Goal: Navigation & Orientation: Find specific page/section

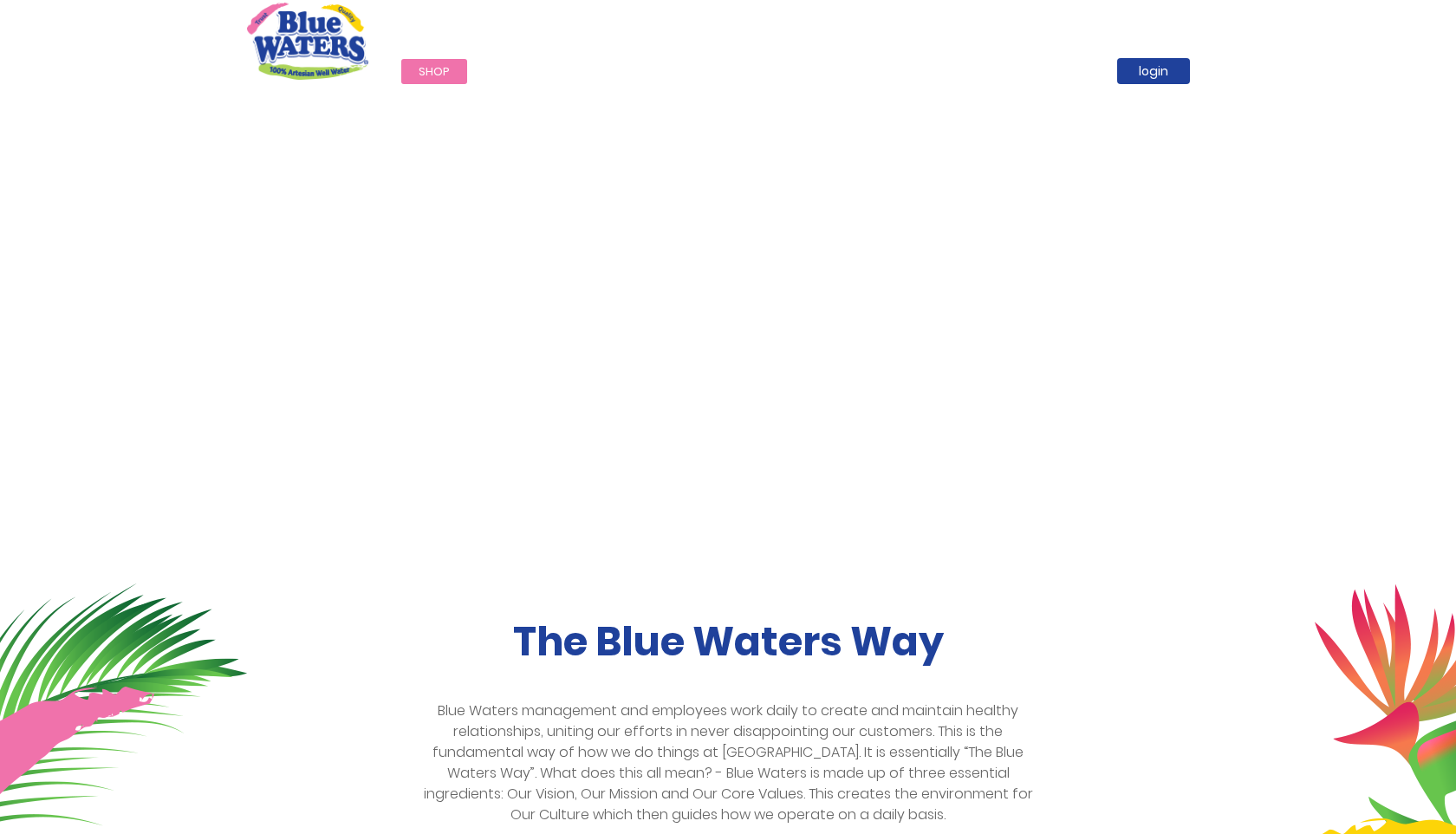
scroll to position [24, 0]
click at [449, 71] on link "Shop" at bounding box center [434, 72] width 66 height 25
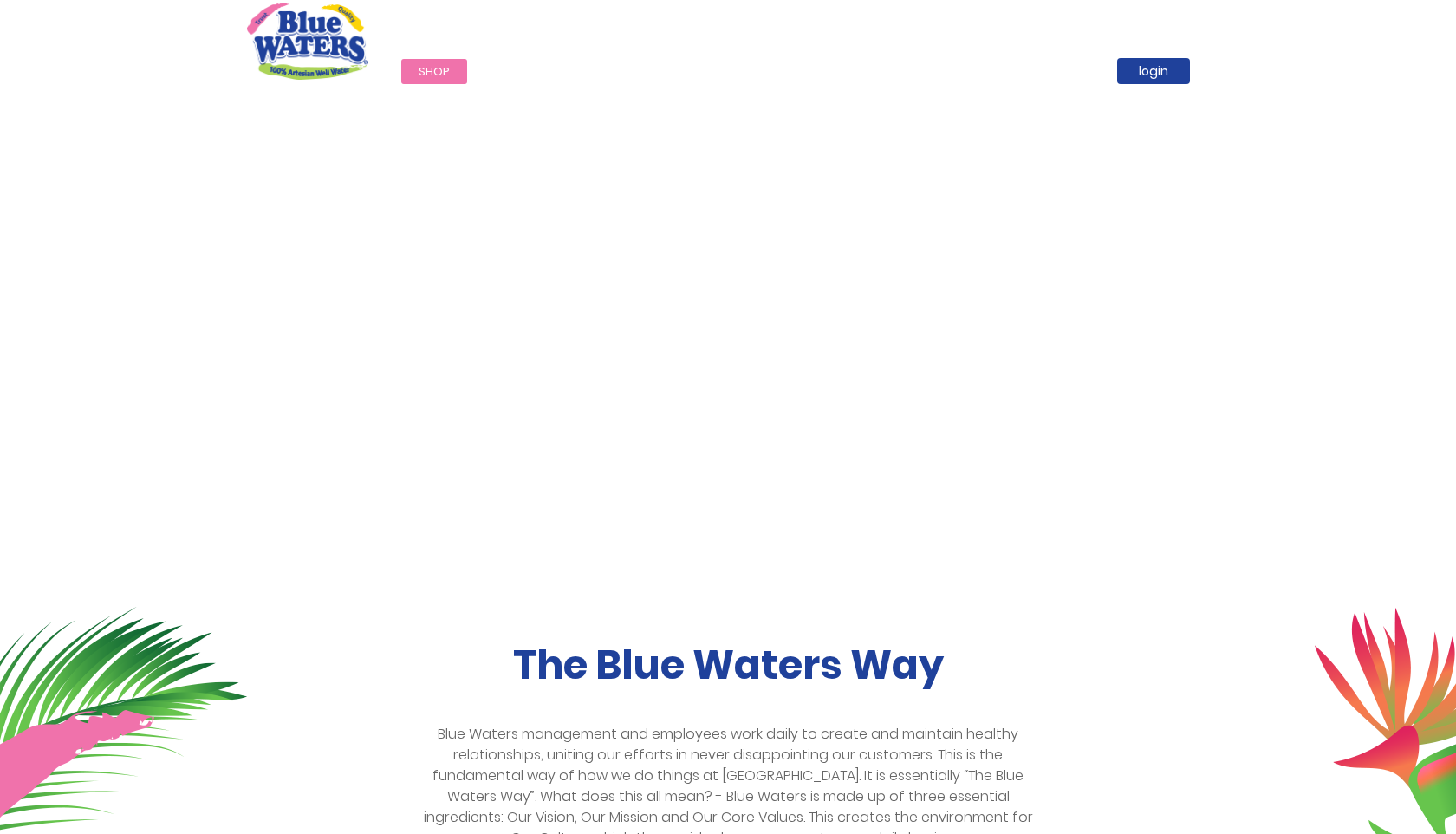
scroll to position [24, 0]
